Goal: Answer question/provide support

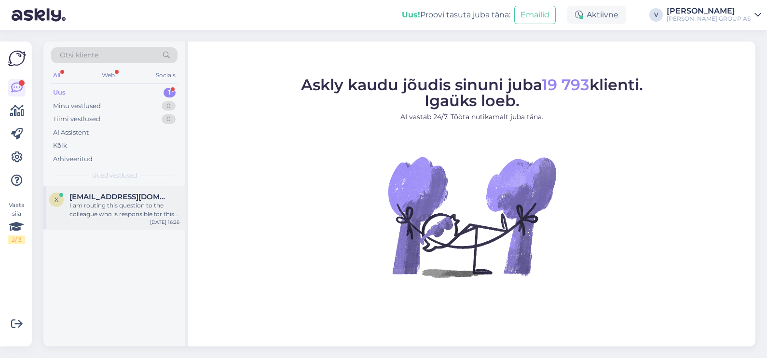
click at [74, 206] on div "I am routing this question to the colleague who is responsible for this topic. …" at bounding box center [125, 209] width 110 height 17
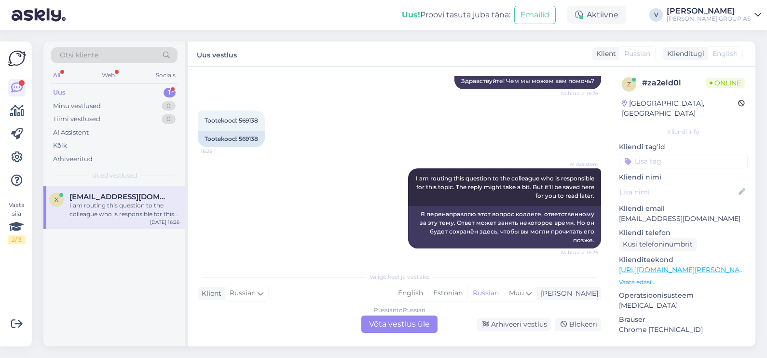
scroll to position [1728, 0]
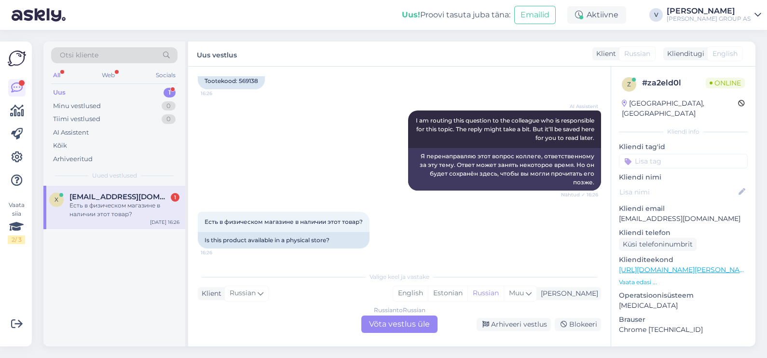
click at [399, 334] on div "Vestlus algas [DATE] 3000369555 17:09 3000369555 AI Assistent Hello, I now forw…" at bounding box center [399, 207] width 423 height 280
click at [400, 328] on div "Russian to Russian Võta vestlus üle" at bounding box center [400, 324] width 76 height 17
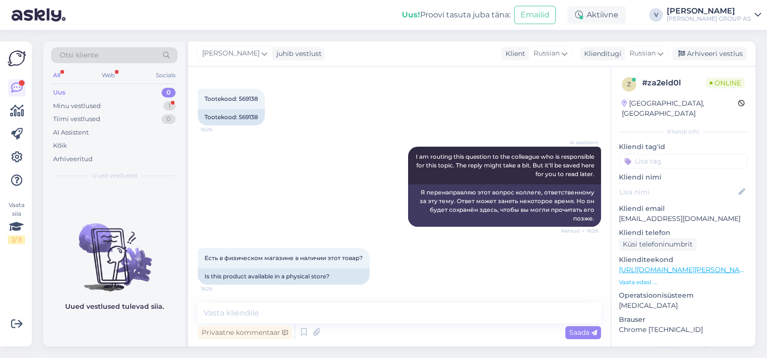
scroll to position [1571, 0]
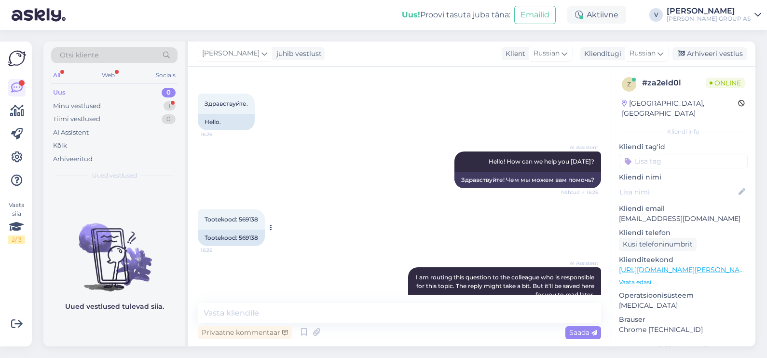
click at [251, 221] on span "Tootekood: 569138" at bounding box center [232, 219] width 54 height 7
copy div "569138 16:26"
drag, startPoint x: 339, startPoint y: 319, endPoint x: 343, endPoint y: 230, distance: 88.9
click at [339, 319] on textarea at bounding box center [400, 313] width 404 height 20
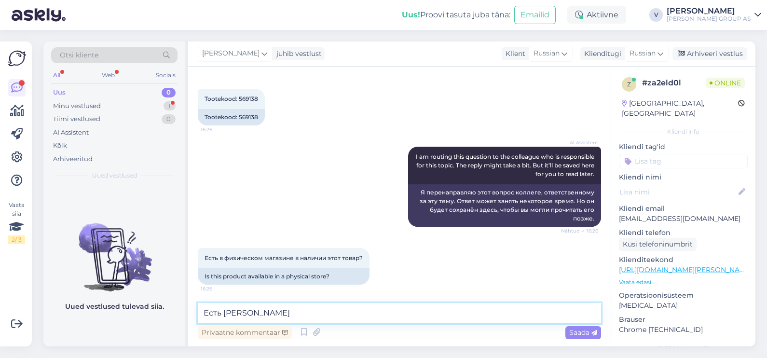
scroll to position [1733, 0]
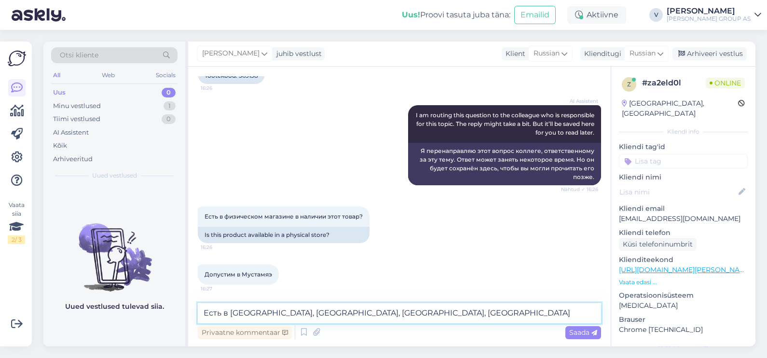
type textarea "Есть в [GEOGRAPHIC_DATA], [GEOGRAPHIC_DATA], [GEOGRAPHIC_DATA], [GEOGRAPHIC_DAT…"
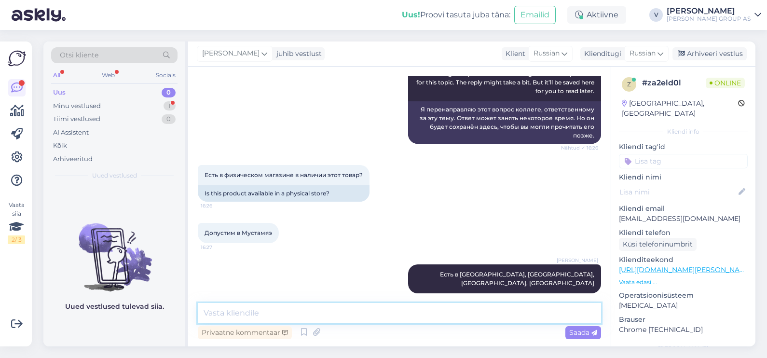
scroll to position [1817, 0]
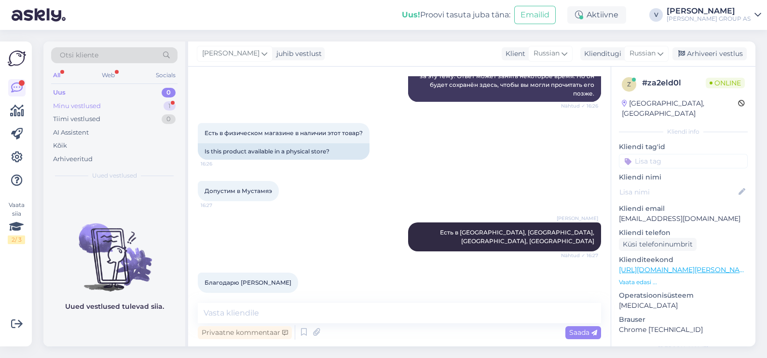
click at [69, 104] on div "Minu vestlused" at bounding box center [77, 106] width 48 height 10
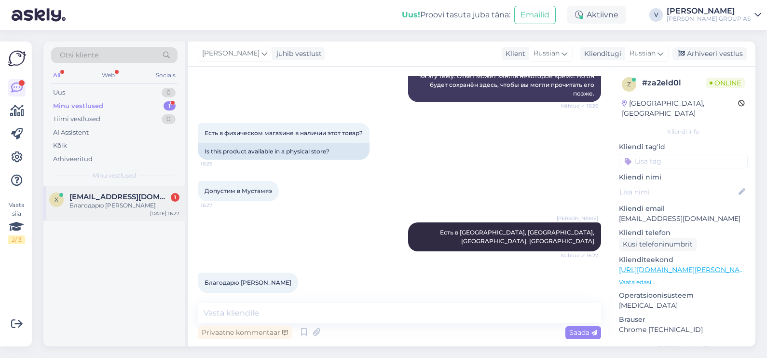
click at [108, 211] on div "x [EMAIL_ADDRESS][DOMAIN_NAME] 1 Благодарю Вас [DATE] 16:27" at bounding box center [114, 203] width 142 height 35
click at [115, 92] on div "Uus 0" at bounding box center [114, 93] width 126 height 14
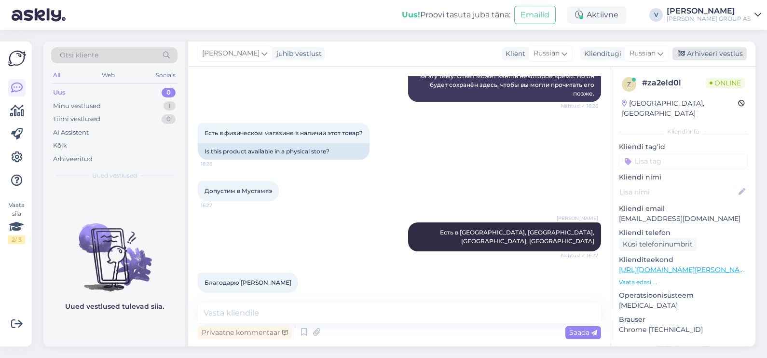
click at [733, 55] on div "Arhiveeri vestlus" at bounding box center [710, 53] width 74 height 13
